Goal: Complete application form

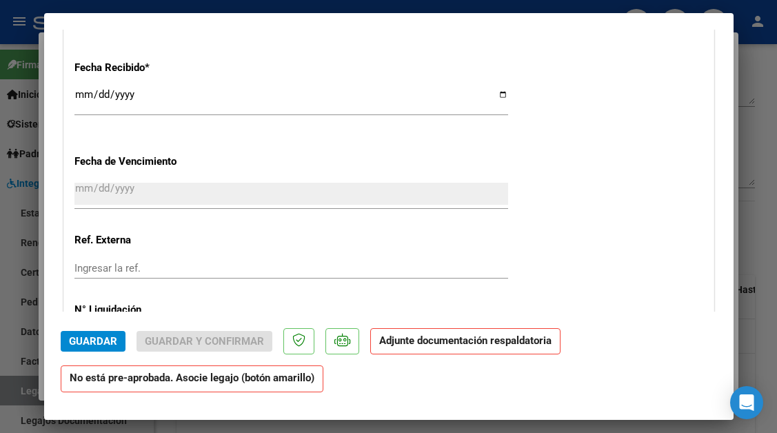
scroll to position [1022, 0]
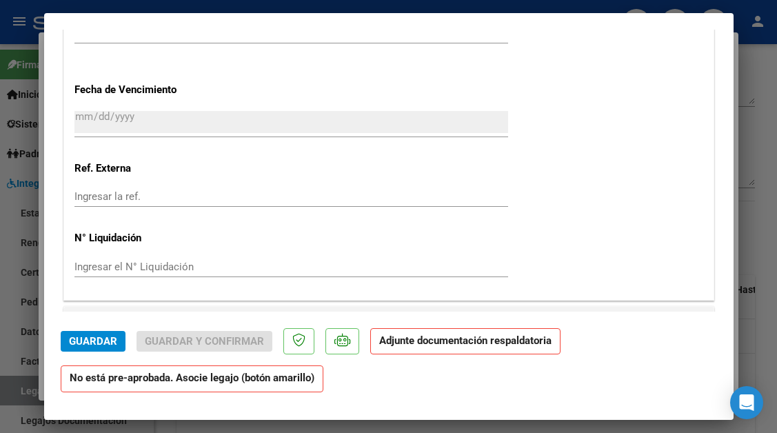
type input "$ 0,00"
